Goal: Navigation & Orientation: Find specific page/section

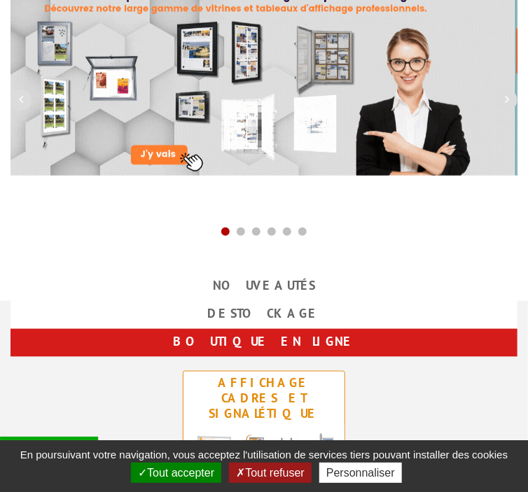
scroll to position [469, 0]
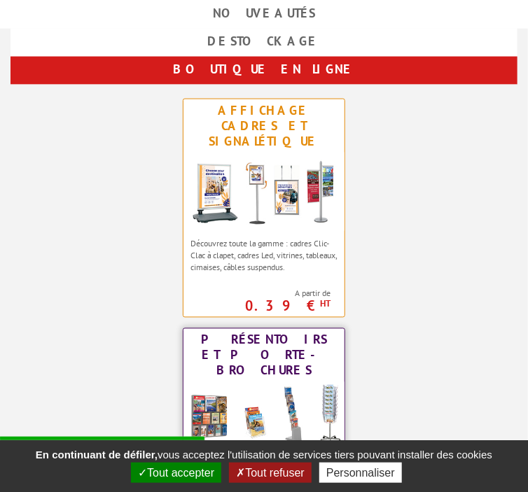
click at [341, 333] on div "Présentoirs et Porte-brochures" at bounding box center [264, 356] width 154 height 46
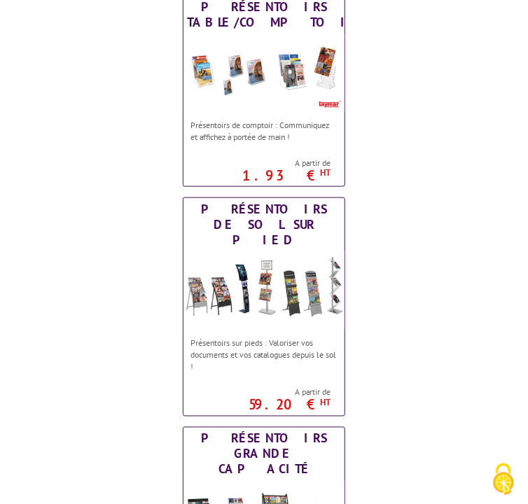
scroll to position [280, 0]
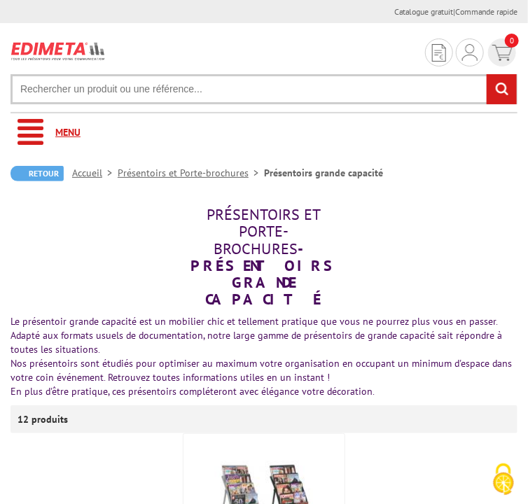
click at [29, 152] on link "Menu" at bounding box center [264, 132] width 507 height 39
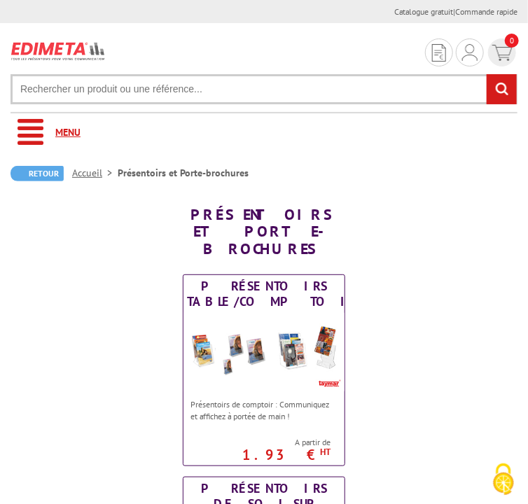
click at [34, 152] on link "Menu" at bounding box center [264, 132] width 507 height 39
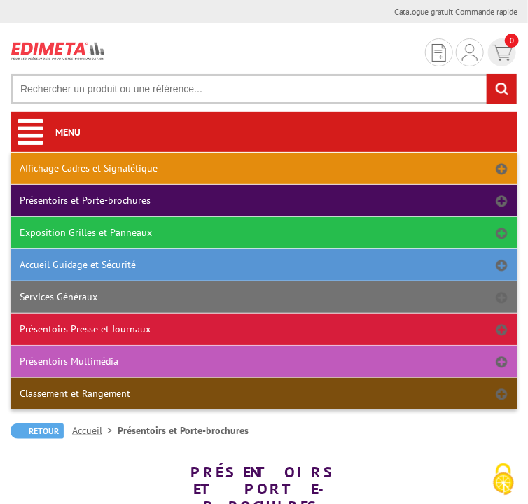
click at [503, 345] on link "Présentoirs Presse et Journaux" at bounding box center [264, 330] width 507 height 32
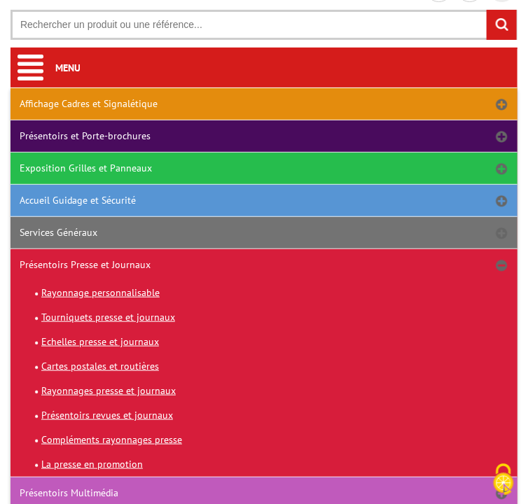
scroll to position [64, 0]
click at [118, 281] on link "Présentoirs Presse et Journaux" at bounding box center [264, 265] width 507 height 32
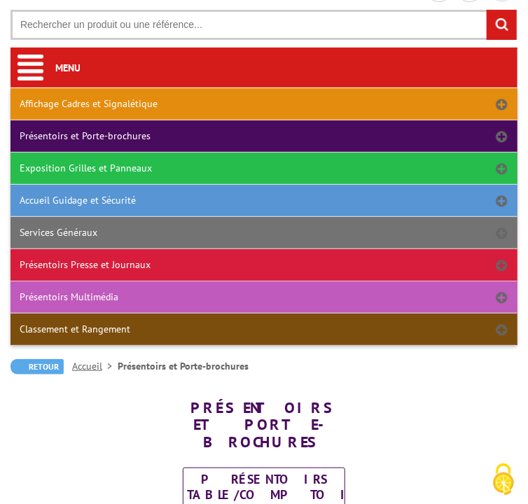
click at [98, 281] on link "Présentoirs Presse et Journaux" at bounding box center [264, 265] width 507 height 32
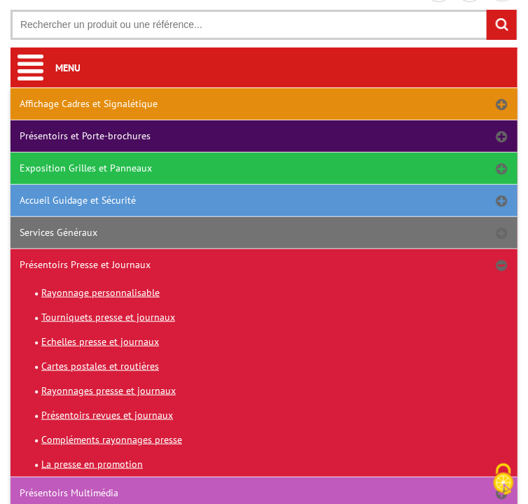
click at [98, 281] on link "Présentoirs Presse et Journaux" at bounding box center [264, 265] width 507 height 32
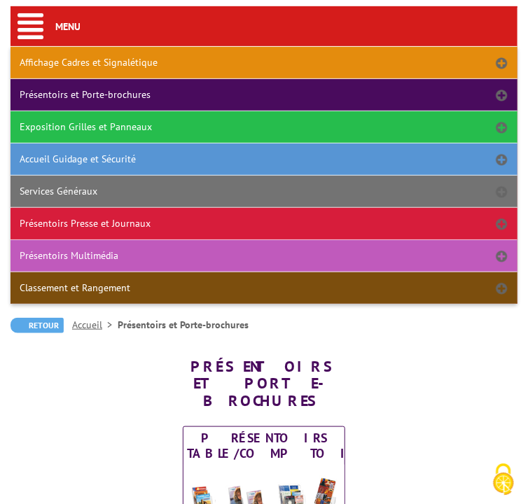
scroll to position [102, 0]
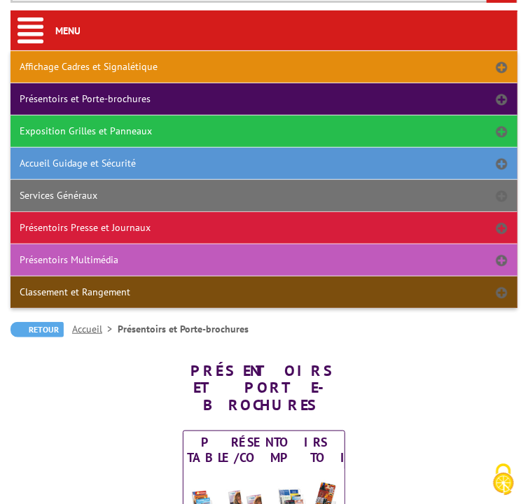
click at [55, 212] on link "Services Généraux" at bounding box center [264, 196] width 507 height 32
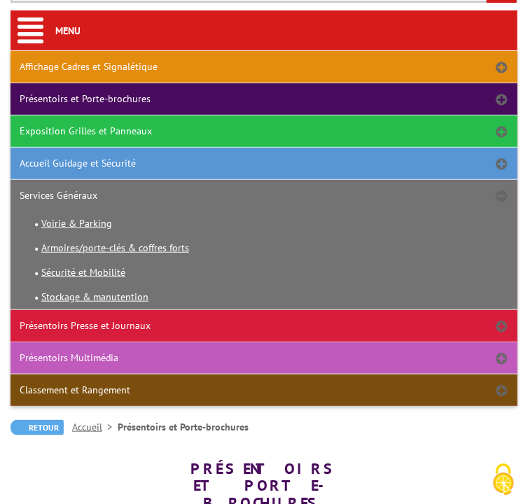
click at [43, 342] on link "Présentoirs Presse et Journaux" at bounding box center [264, 326] width 507 height 32
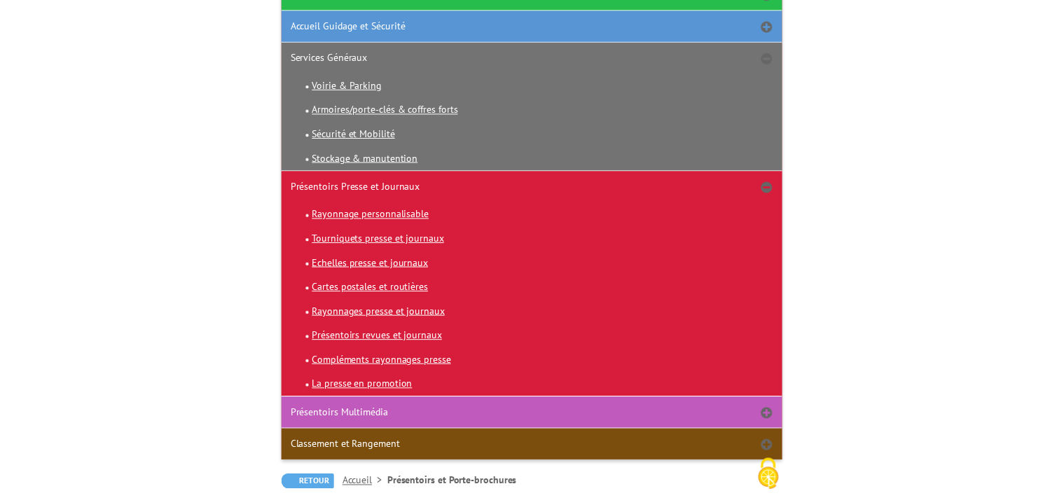
scroll to position [244, 0]
